Goal: Transaction & Acquisition: Obtain resource

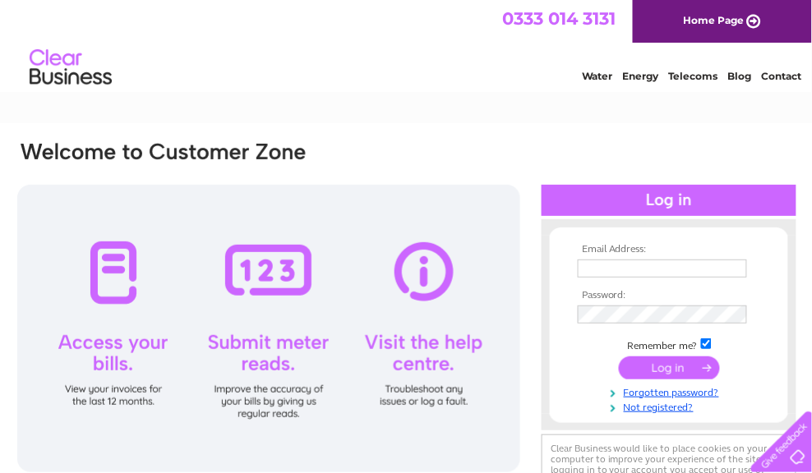
click at [615, 272] on input "text" at bounding box center [662, 269] width 169 height 18
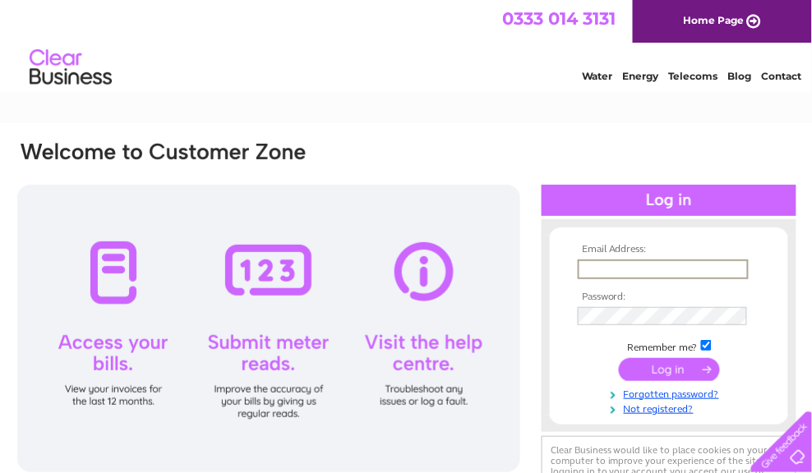
paste input "0204540206"
type input "0204540206"
drag, startPoint x: 654, startPoint y: 269, endPoint x: 562, endPoint y: 270, distance: 92.0
drag, startPoint x: 562, startPoint y: 270, endPoint x: 659, endPoint y: 265, distance: 97.1
click at [659, 265] on input "0204540206" at bounding box center [663, 270] width 171 height 20
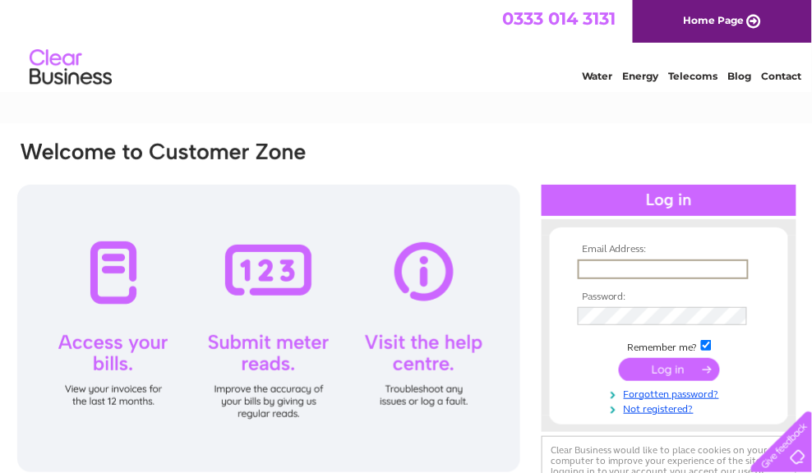
click at [602, 273] on input "text" at bounding box center [663, 270] width 171 height 20
paste input "shamrockwellbeing@gmail.com"
type input "shamrockwellbeing@gmail.com"
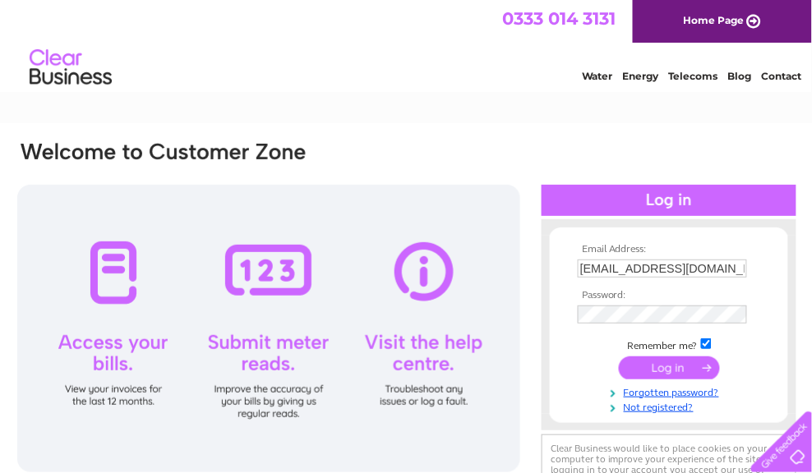
click at [669, 366] on input "submit" at bounding box center [669, 368] width 101 height 23
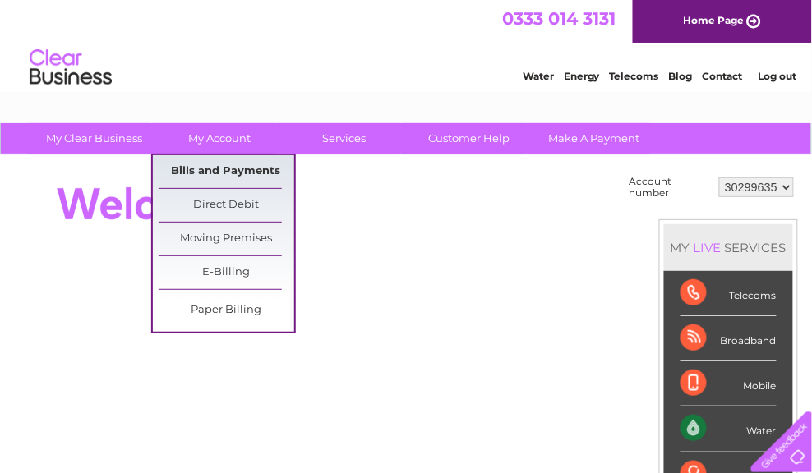
click at [233, 166] on link "Bills and Payments" at bounding box center [227, 171] width 136 height 33
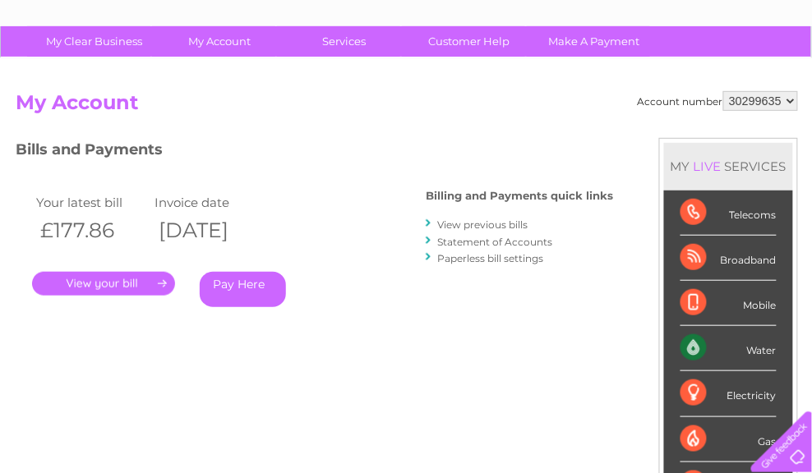
scroll to position [164, 0]
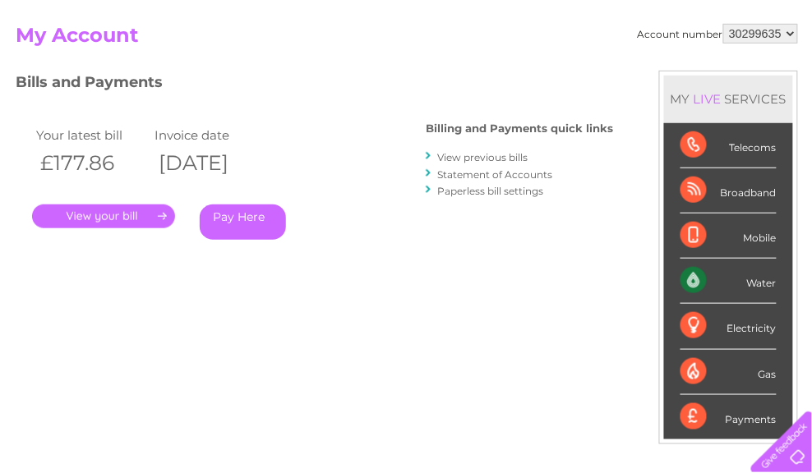
click at [489, 158] on link "View previous bills" at bounding box center [482, 157] width 90 height 12
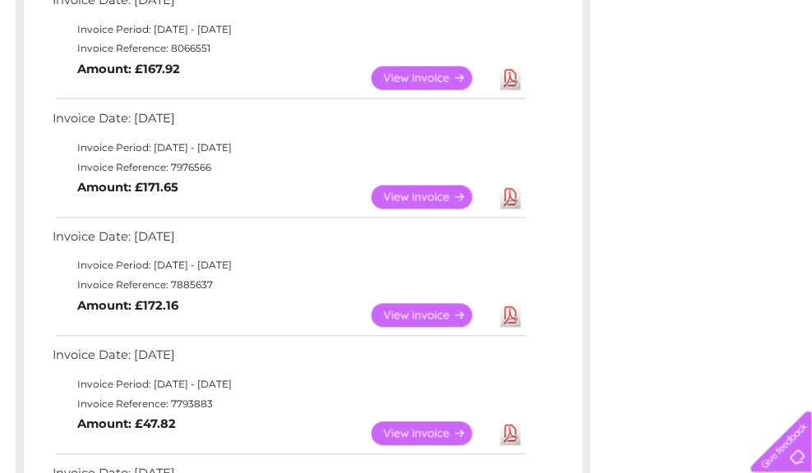
scroll to position [493, 0]
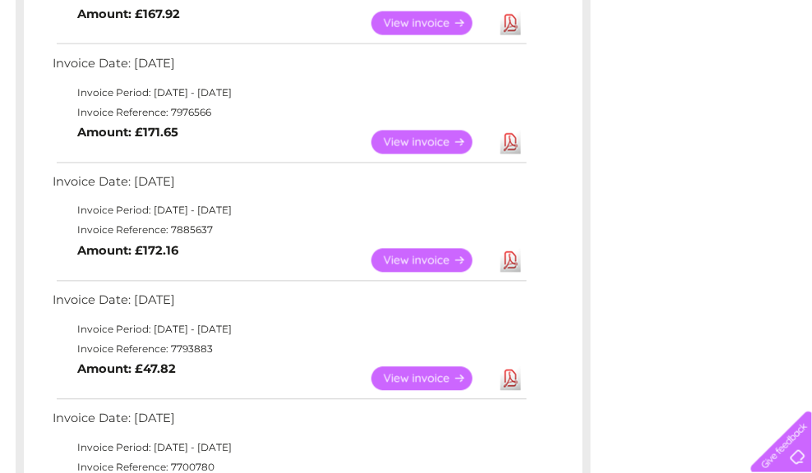
drag, startPoint x: 490, startPoint y: 96, endPoint x: 458, endPoint y: 129, distance: 45.9
click at [490, 96] on td "Invoice Period: 1 August 2025 - 31 August 2025" at bounding box center [288, 93] width 481 height 20
click at [445, 380] on link "View" at bounding box center [431, 379] width 121 height 24
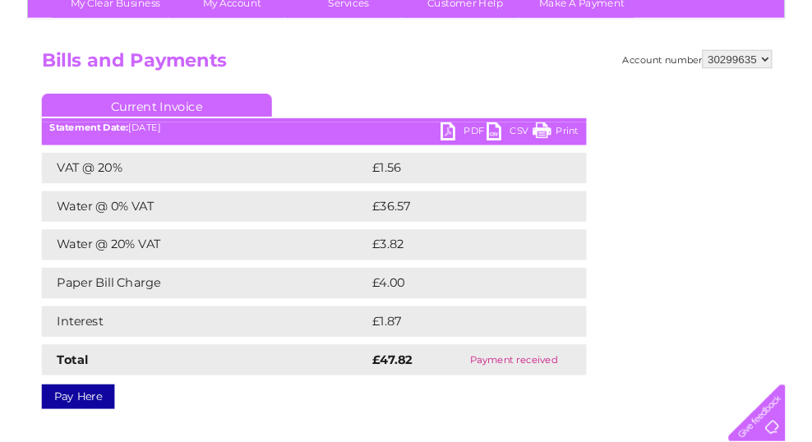
scroll to position [164, 0]
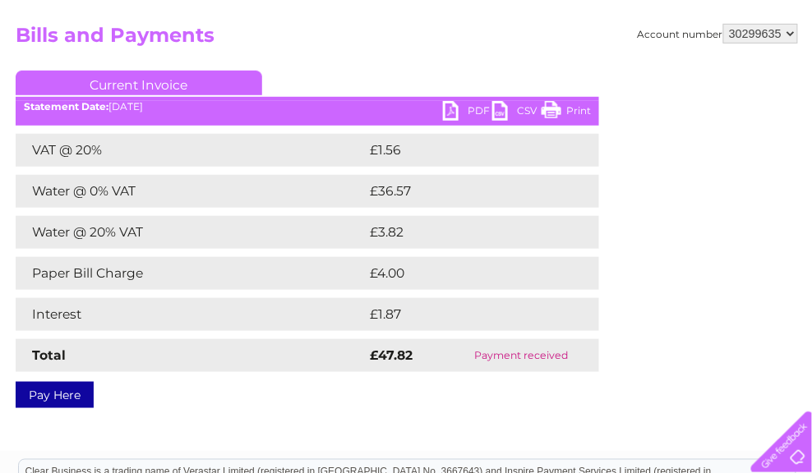
click at [454, 110] on link "PDF" at bounding box center [467, 113] width 49 height 24
click at [453, 115] on link "PDF" at bounding box center [467, 113] width 49 height 24
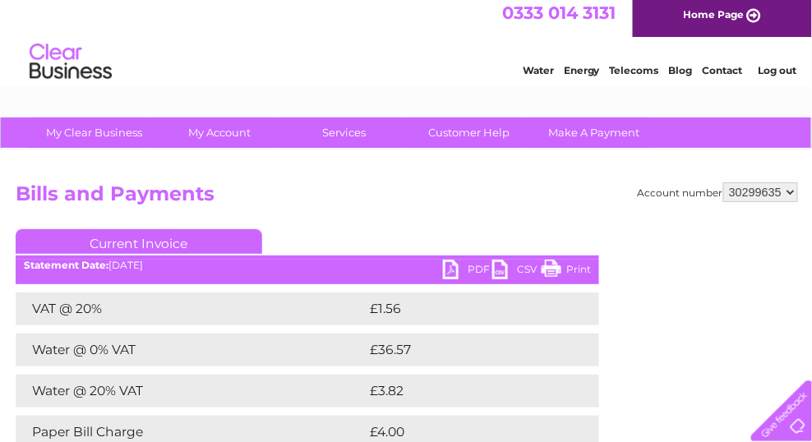
scroll to position [0, 0]
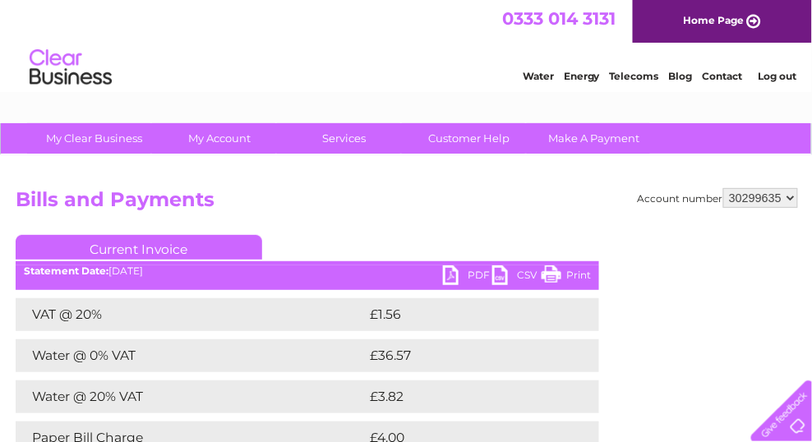
click at [299, 73] on div "Water Energy Telecoms Blog Contact Log out" at bounding box center [406, 69] width 812 height 53
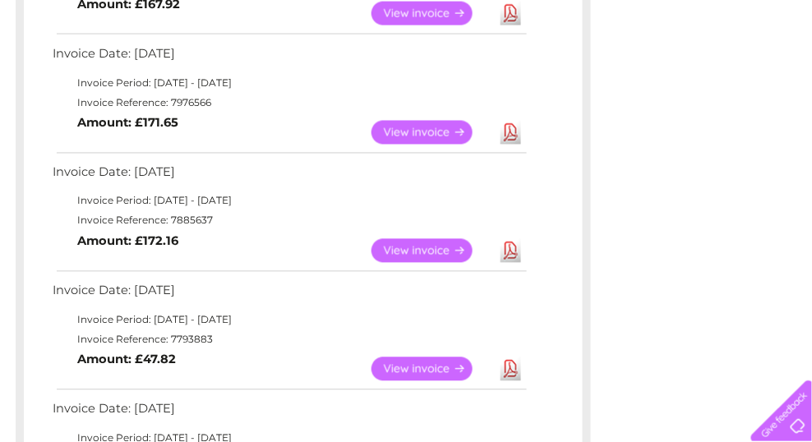
scroll to position [547, 0]
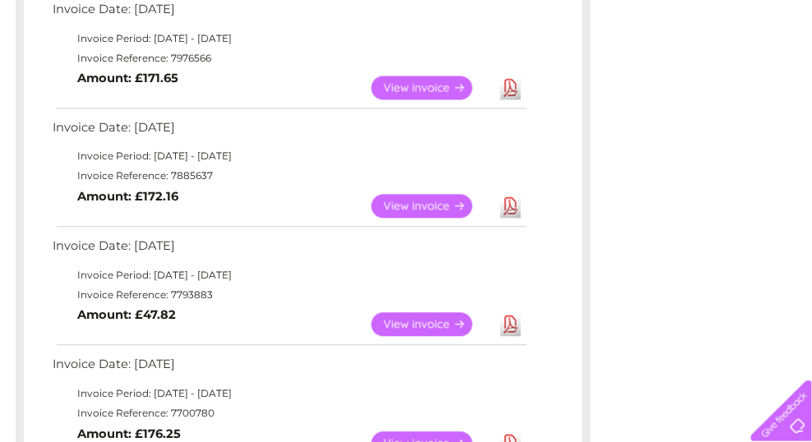
click at [329, 179] on td "Invoice Reference: 7885637" at bounding box center [288, 177] width 481 height 20
click at [431, 208] on link "View" at bounding box center [431, 207] width 121 height 24
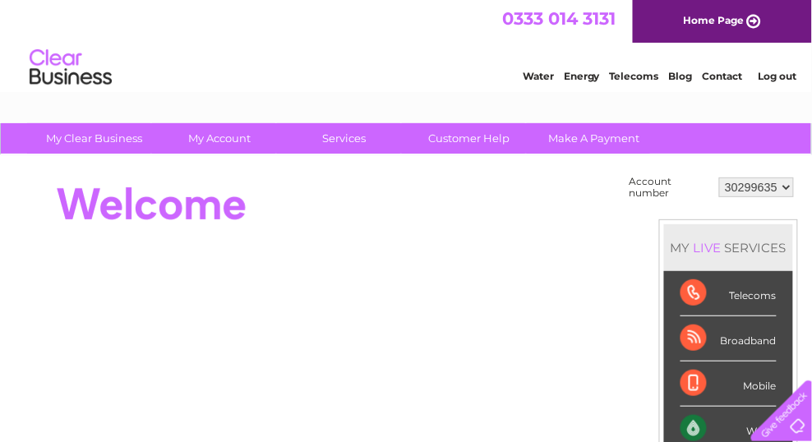
click at [448, 22] on div "0333 014 3131 Home Page" at bounding box center [406, 21] width 812 height 43
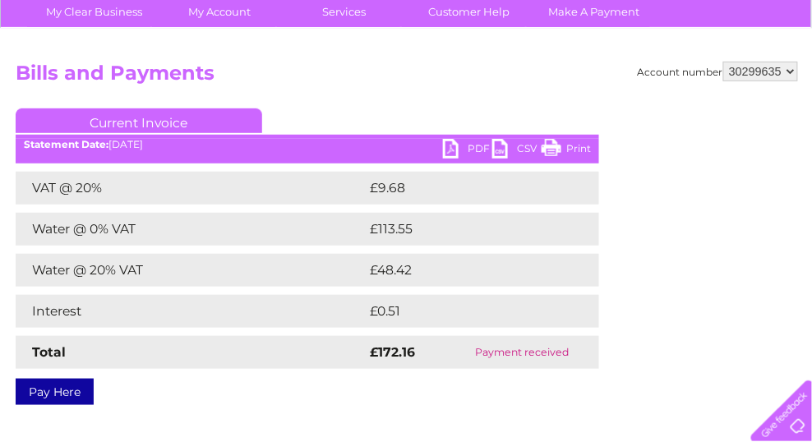
scroll to position [164, 0]
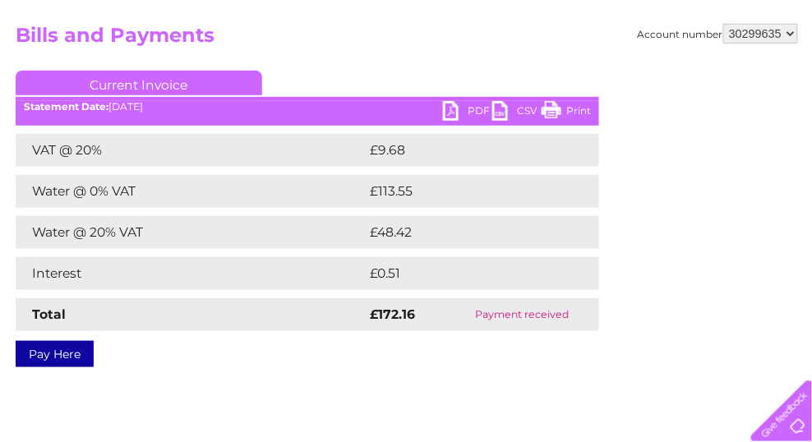
click at [476, 109] on link "PDF" at bounding box center [467, 113] width 49 height 24
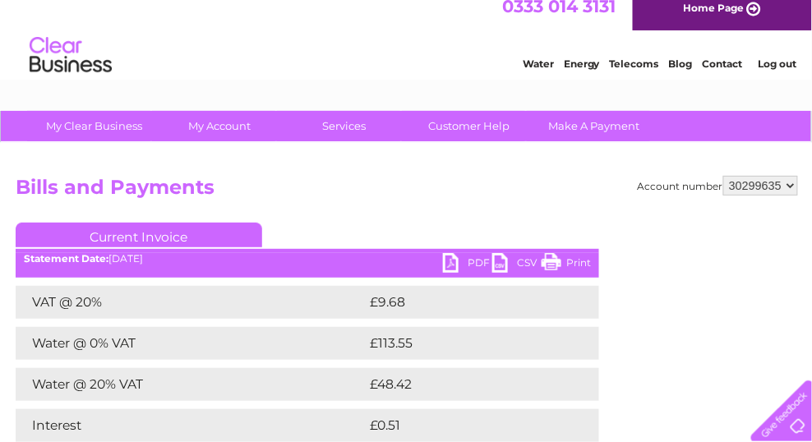
scroll to position [0, 0]
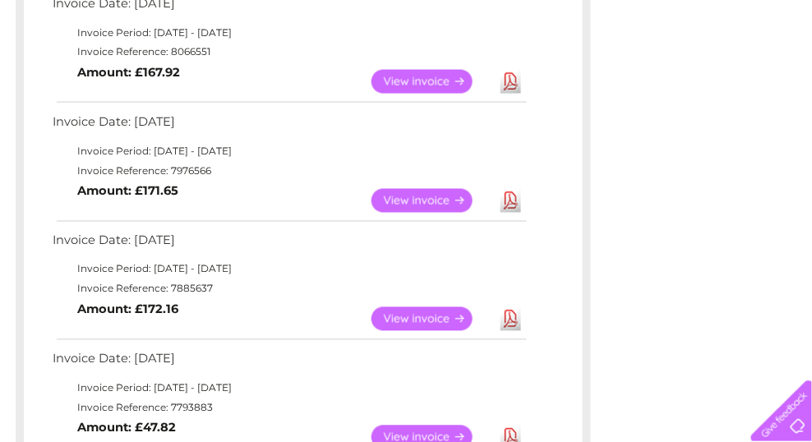
scroll to position [380, 0]
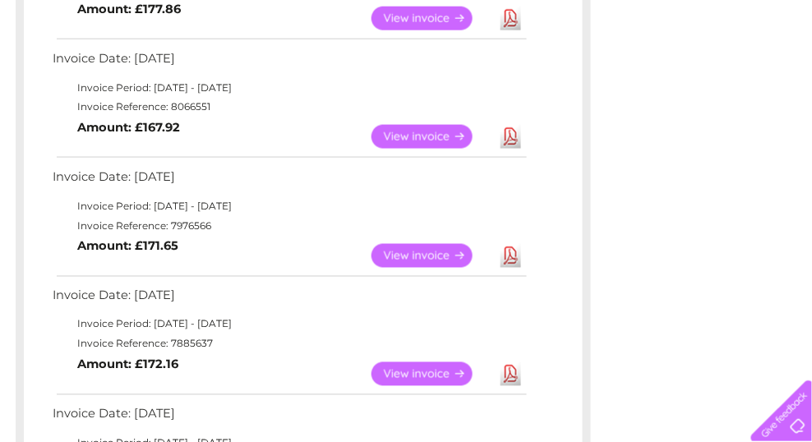
click at [401, 374] on link "View" at bounding box center [431, 374] width 121 height 24
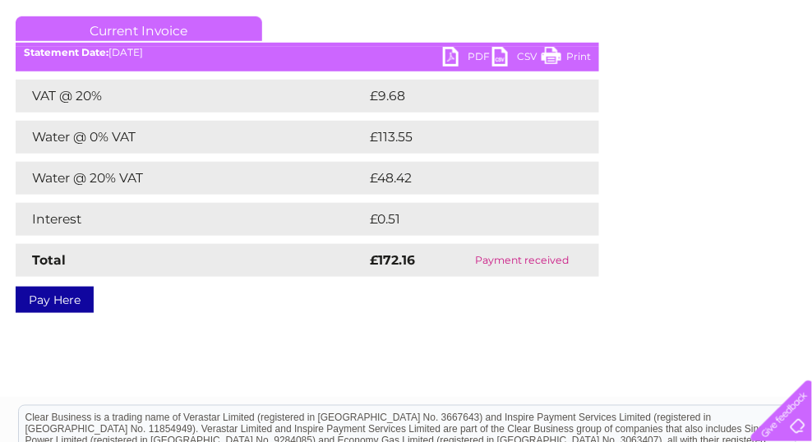
scroll to position [164, 0]
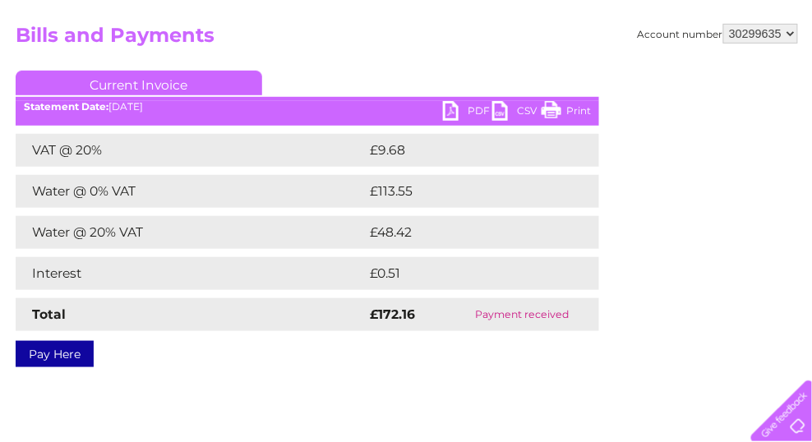
click at [466, 113] on link "PDF" at bounding box center [467, 113] width 49 height 24
